Goal: Feedback & Contribution: Leave review/rating

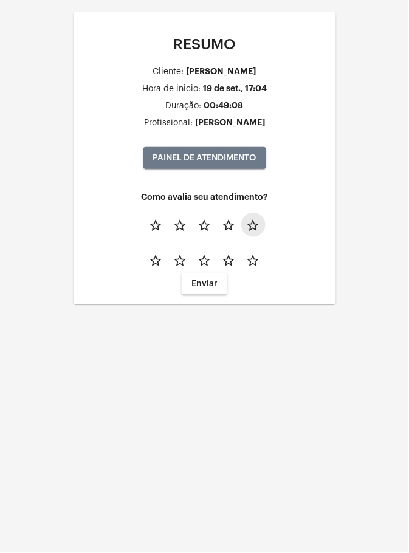
click at [259, 230] on mat-icon "star_border" at bounding box center [253, 225] width 15 height 15
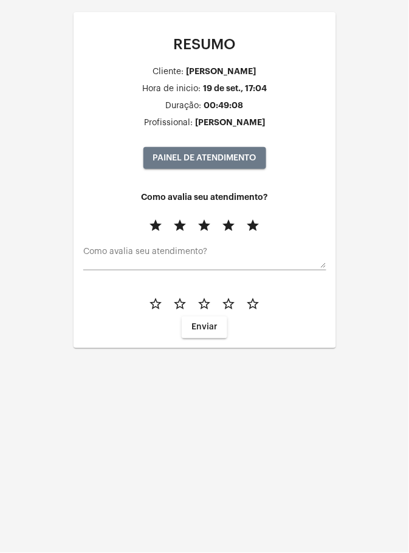
click at [257, 309] on mat-icon "star_border" at bounding box center [253, 304] width 15 height 15
click at [210, 327] on span "Enviar" at bounding box center [204, 327] width 26 height 9
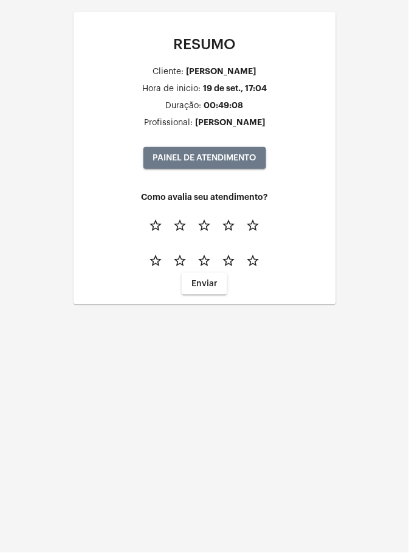
click at [260, 222] on mat-icon "star_border" at bounding box center [253, 225] width 15 height 15
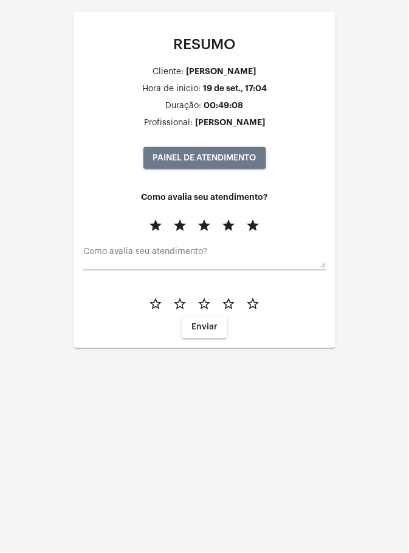
click at [253, 305] on mat-icon "star_border" at bounding box center [253, 304] width 15 height 15
click at [207, 324] on span "Enviar" at bounding box center [204, 327] width 26 height 9
